Goal: Task Accomplishment & Management: Manage account settings

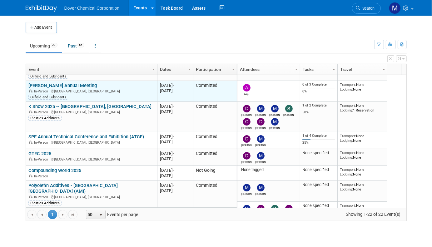
scroll to position [32, 0]
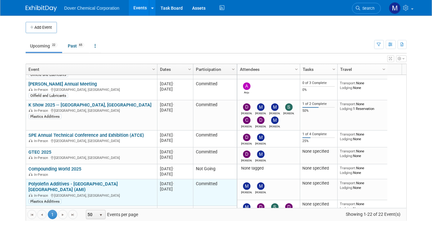
click at [100, 183] on link "Polyolefin Additives - [GEOGRAPHIC_DATA] [GEOGRAPHIC_DATA] (AMI)" at bounding box center [72, 187] width 89 height 12
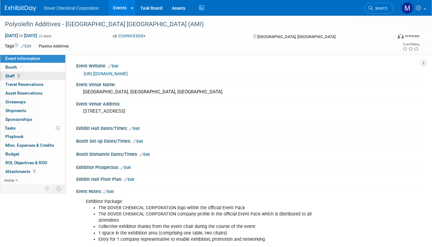
click at [11, 77] on span "Staff 2" at bounding box center [13, 75] width 16 height 5
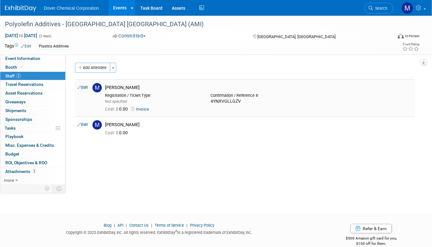
click at [142, 107] on link "Invoice" at bounding box center [141, 109] width 20 height 5
click at [83, 126] on link "Edit" at bounding box center [82, 124] width 10 height 4
select select "358fdd50-6234-4e46-a7b9-18307152ed51"
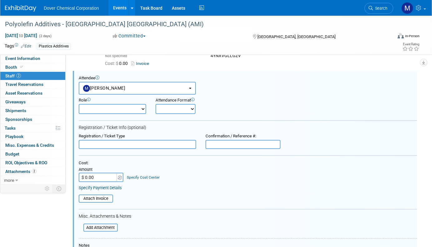
click at [218, 144] on input "text" at bounding box center [242, 144] width 75 height 9
paste input "HSN2P7G3MLX"
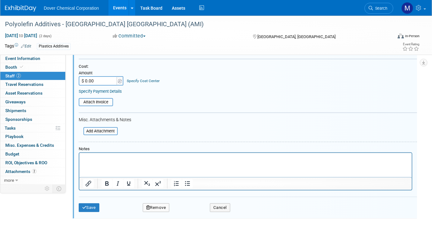
scroll to position [143, 0]
type input "HSN2P7G3MLX"
click at [88, 206] on button "Save" at bounding box center [89, 206] width 21 height 9
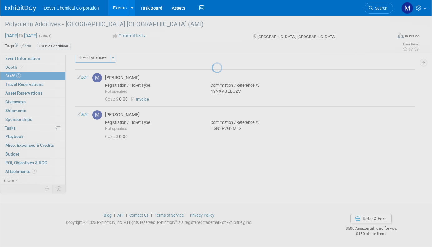
scroll to position [10, 0]
